Goal: Task Accomplishment & Management: Manage account settings

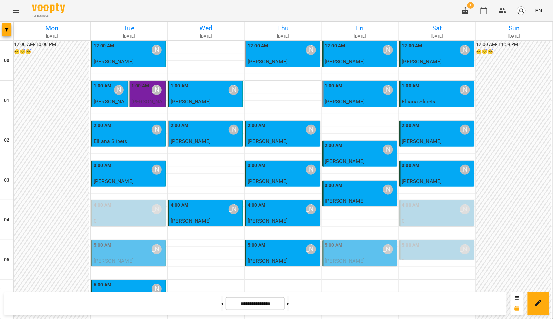
click at [221, 98] on p "[PERSON_NAME]" at bounding box center [206, 102] width 71 height 8
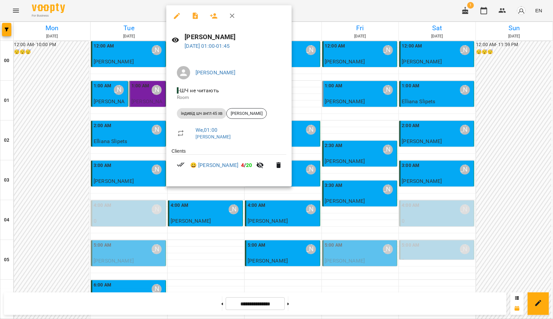
click at [296, 90] on div at bounding box center [276, 159] width 553 height 319
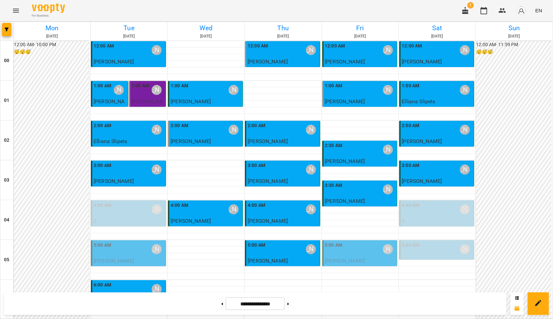
click at [148, 140] on p "Elliana Slipets" at bounding box center [129, 141] width 71 height 8
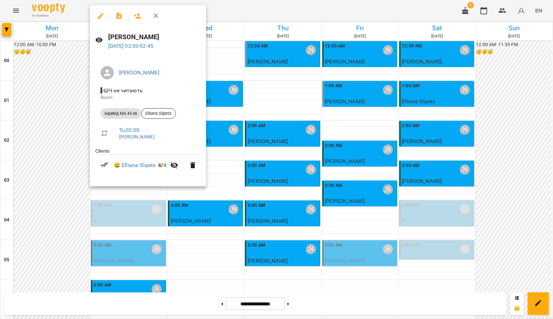
click at [244, 86] on div at bounding box center [276, 159] width 553 height 319
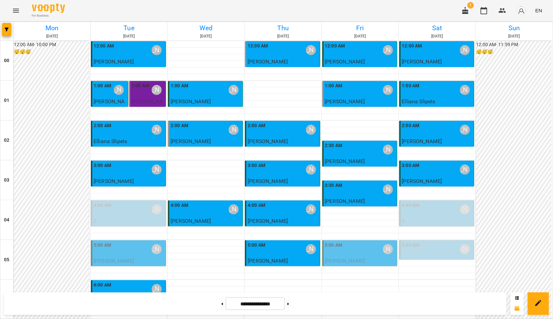
click at [211, 89] on div "1:00 AM [PERSON_NAME]" at bounding box center [206, 89] width 71 height 15
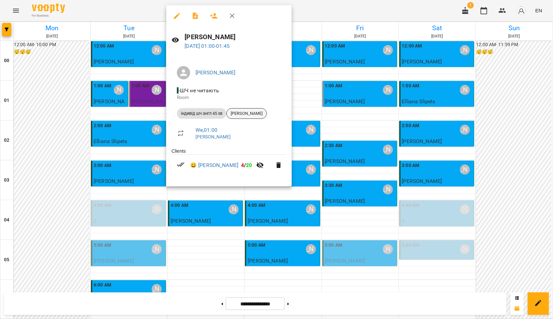
click at [245, 112] on span "[PERSON_NAME]" at bounding box center [247, 114] width 40 height 6
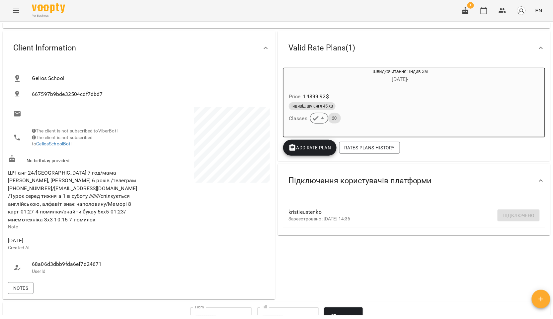
scroll to position [74, 0]
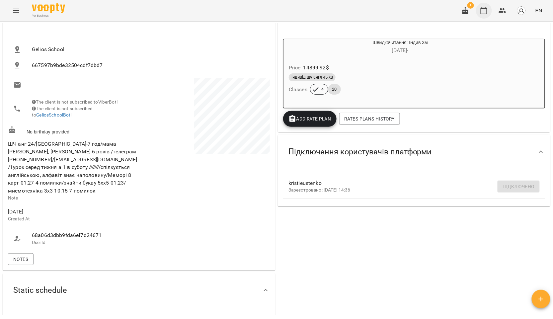
click at [487, 12] on icon "button" at bounding box center [484, 11] width 8 height 8
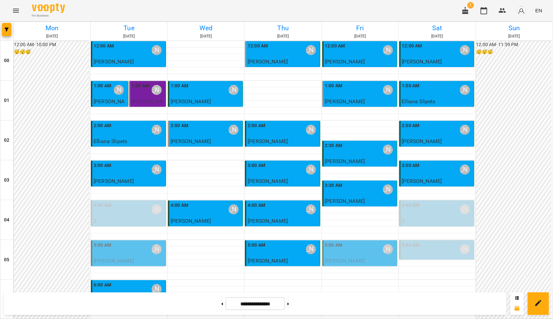
scroll to position [701, 0]
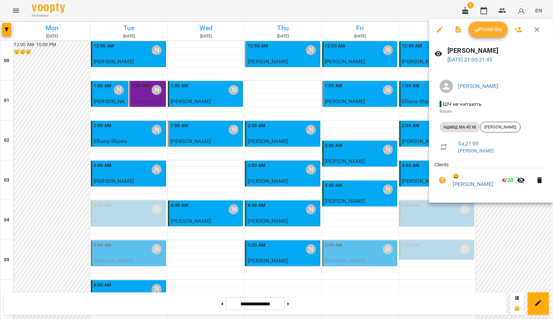
click at [355, 168] on div at bounding box center [276, 159] width 553 height 319
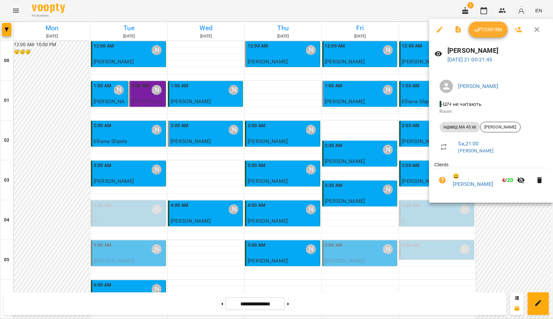
click at [358, 228] on div at bounding box center [276, 159] width 553 height 319
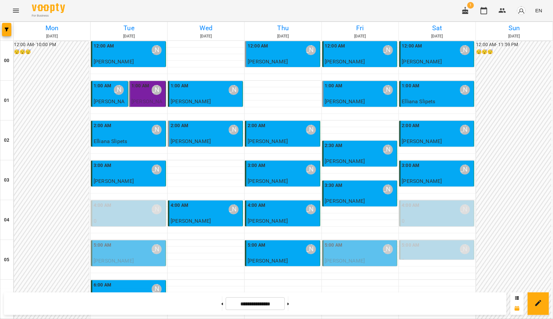
scroll to position [707, 0]
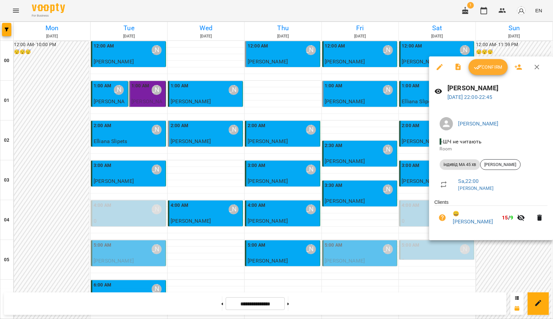
drag, startPoint x: 496, startPoint y: 247, endPoint x: 476, endPoint y: 185, distance: 65.1
click at [496, 247] on div at bounding box center [276, 159] width 553 height 319
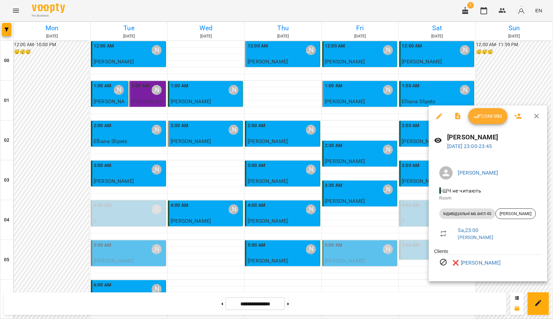
click at [387, 212] on div at bounding box center [276, 159] width 553 height 319
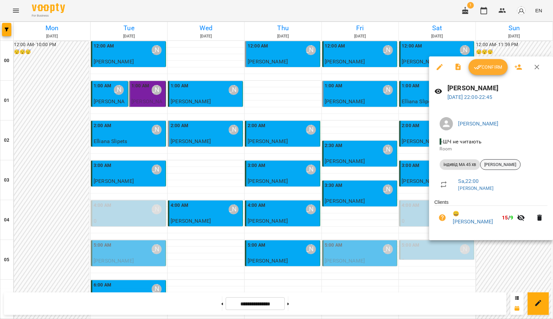
click at [496, 168] on span "[PERSON_NAME]" at bounding box center [501, 165] width 40 height 6
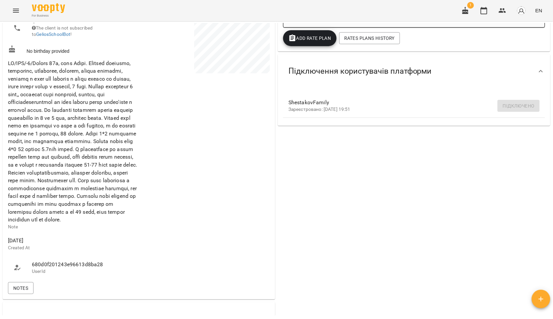
scroll to position [184, 0]
